Goal: Communication & Community: Answer question/provide support

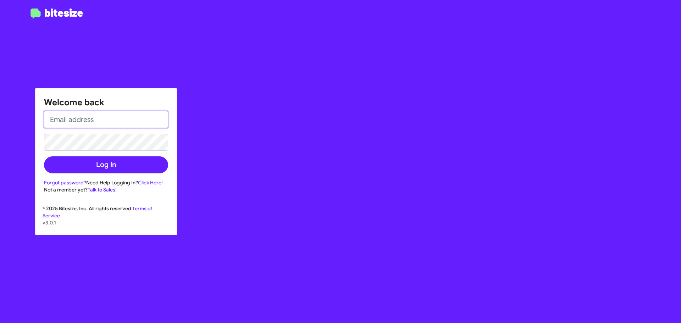
click at [106, 122] on input "email" at bounding box center [106, 119] width 124 height 17
type input "ctaylor@ourismancars.com"
click at [44, 156] on button "Log In" at bounding box center [106, 164] width 124 height 17
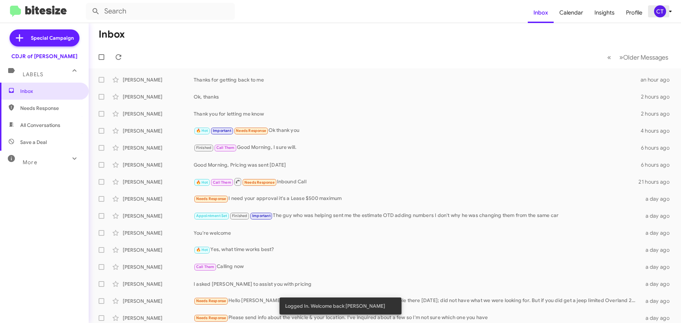
click at [663, 13] on div "CT" at bounding box center [660, 11] width 12 height 12
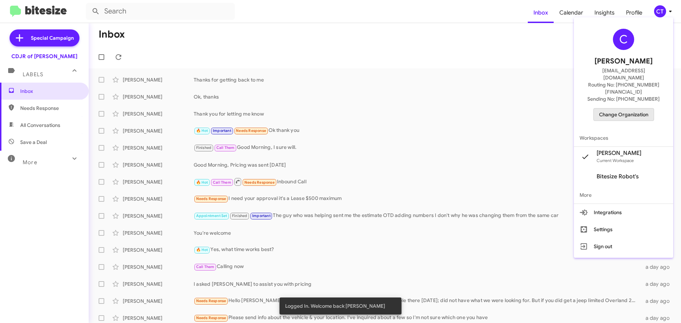
click at [633, 108] on span "Change Organization" at bounding box center [623, 114] width 49 height 12
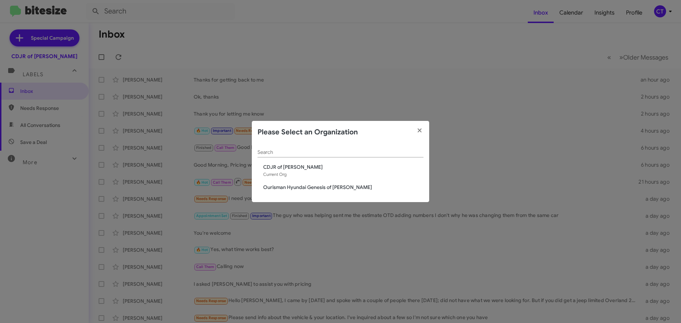
click at [323, 188] on span "Ourisman Hyundai Genesis of Bowie" at bounding box center [343, 187] width 160 height 7
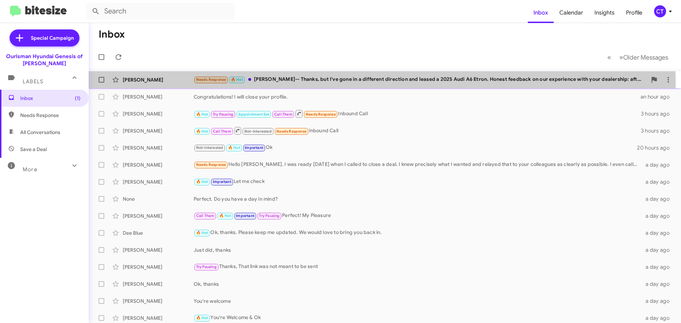
click at [312, 82] on div "Needs Response 🔥 Hot Ciara-- Thanks, but I've gone in a different direction and…" at bounding box center [420, 80] width 453 height 8
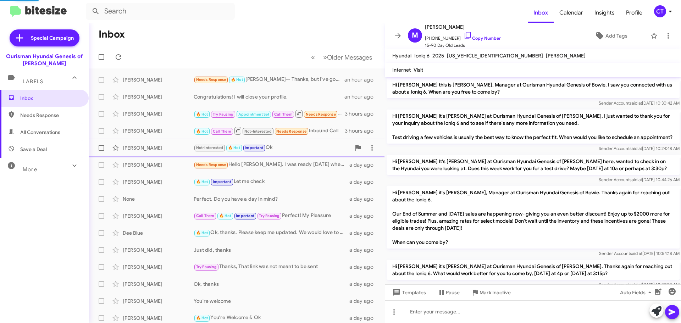
scroll to position [151, 0]
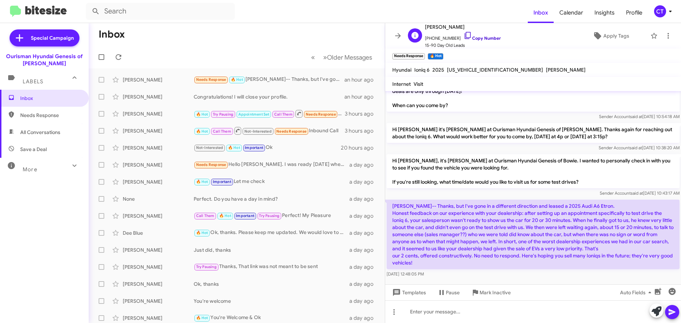
click at [463, 35] on icon at bounding box center [467, 35] width 9 height 9
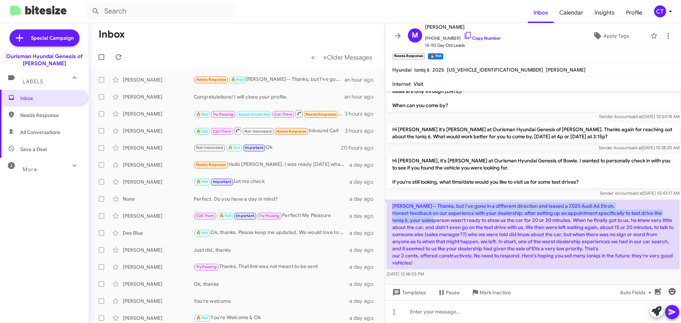
drag, startPoint x: 391, startPoint y: 210, endPoint x: 453, endPoint y: 226, distance: 63.7
click at [453, 226] on p "Ciara-- Thanks, but I've gone in a different direction and leased a 2025 Audi A…" at bounding box center [532, 234] width 293 height 69
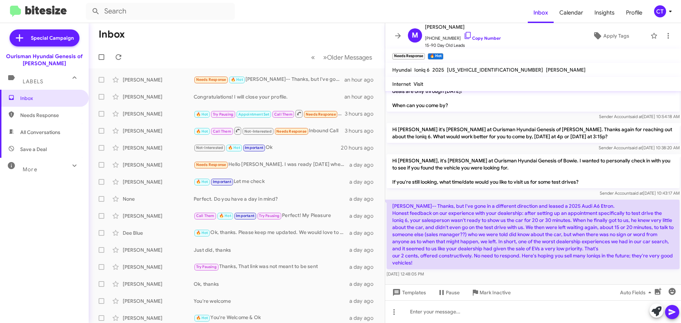
click at [420, 188] on p "Hi Mike, it's Ciara Taylor at Ourisman Hyundai Genesis of Bowie. I wanted to pe…" at bounding box center [532, 171] width 293 height 34
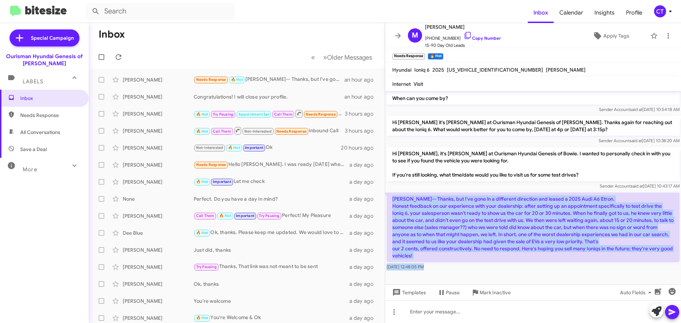
scroll to position [165, 0]
drag, startPoint x: 391, startPoint y: 211, endPoint x: 451, endPoint y: 278, distance: 89.6
click at [451, 278] on cdk-virtual-scroll-viewport "Hi Mike this is Ciara Taylor, Manager at Ourisman Hyundai Genesis of Bowie. I s…" at bounding box center [533, 187] width 296 height 193
copy div "Ciara-- Thanks, but I've gone in a different direction and leased a 2025 Audi A…"
